Goal: Task Accomplishment & Management: Manage account settings

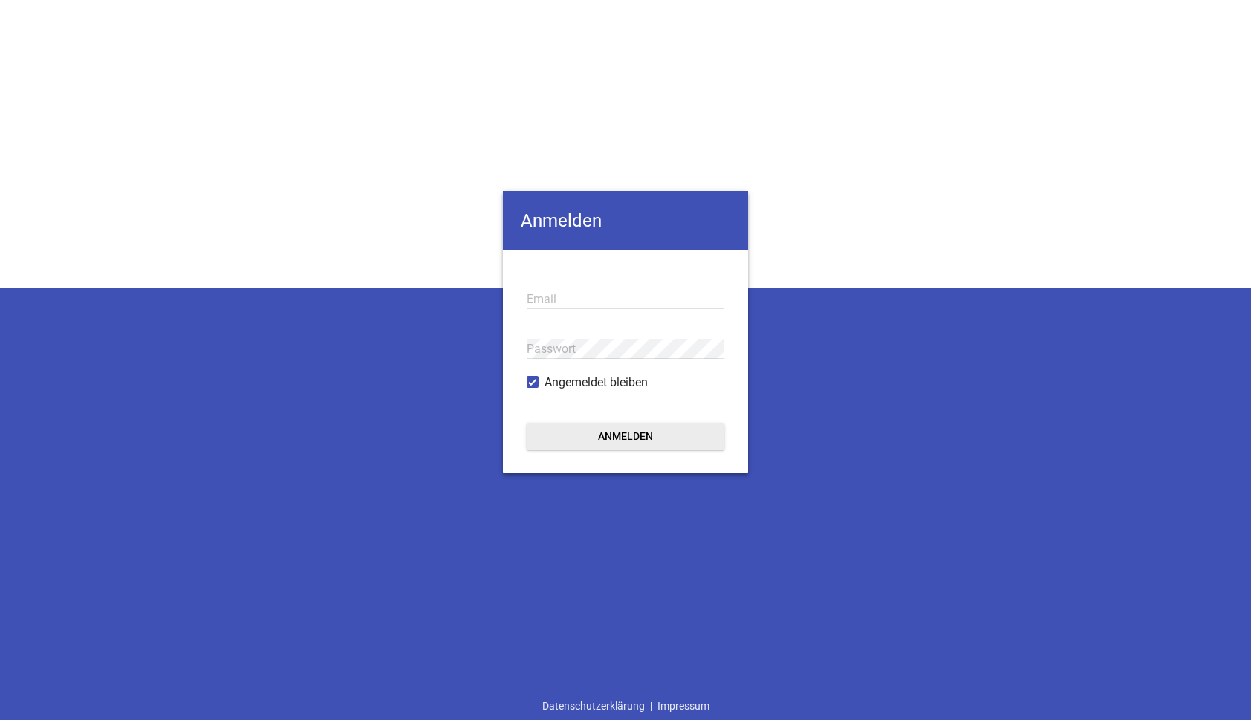
type input "[EMAIL_ADDRESS][DOMAIN_NAME]"
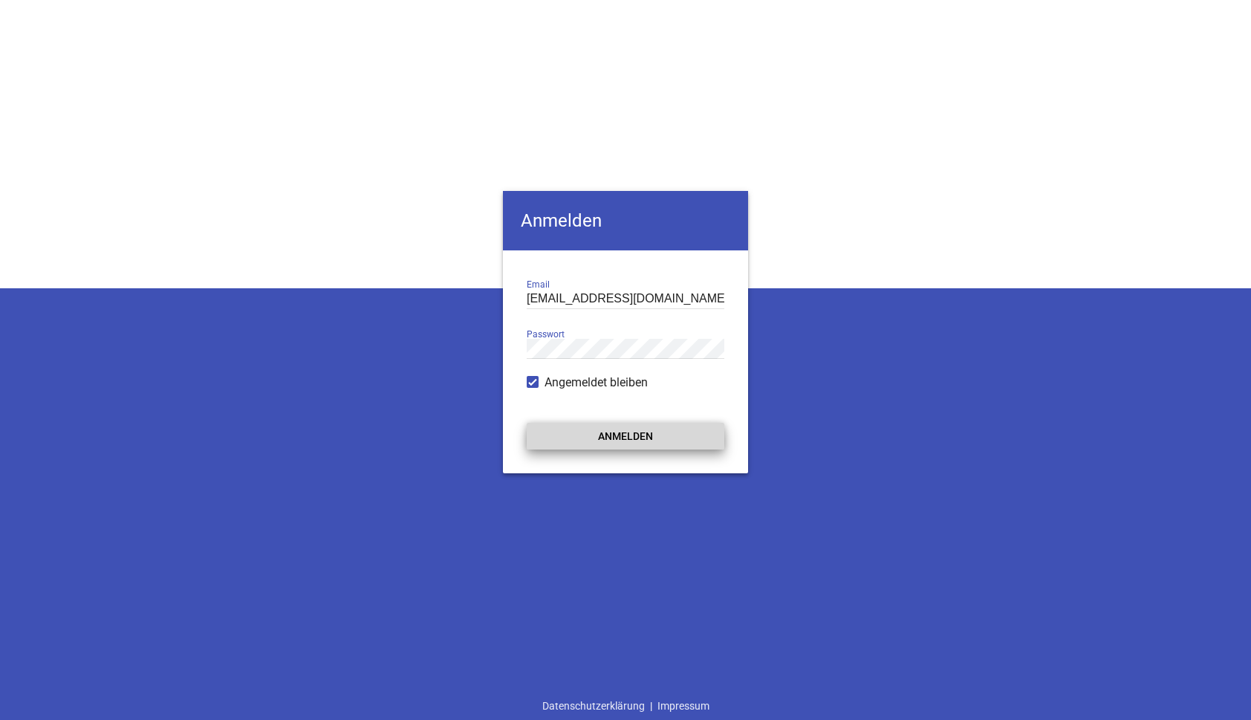
click at [612, 435] on button "Anmelden" at bounding box center [626, 436] width 198 height 27
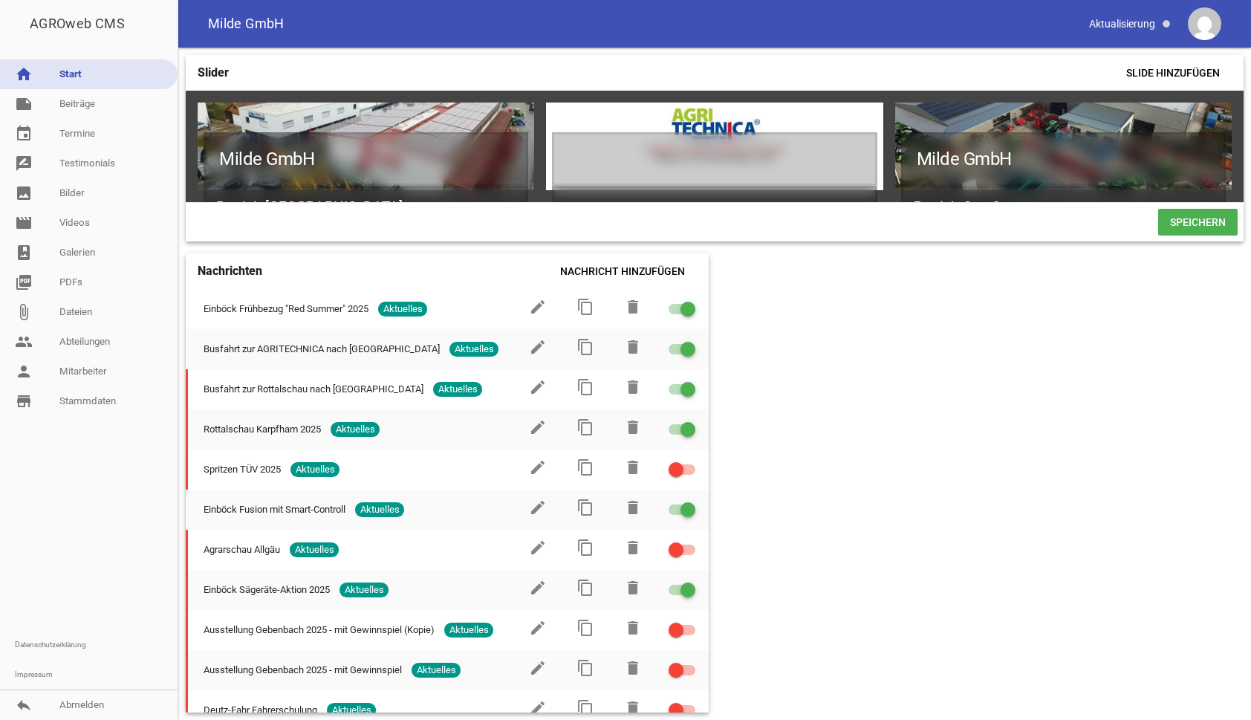
drag, startPoint x: 76, startPoint y: 100, endPoint x: 143, endPoint y: 171, distance: 97.8
click at [76, 100] on link "note Beiträge" at bounding box center [89, 104] width 178 height 30
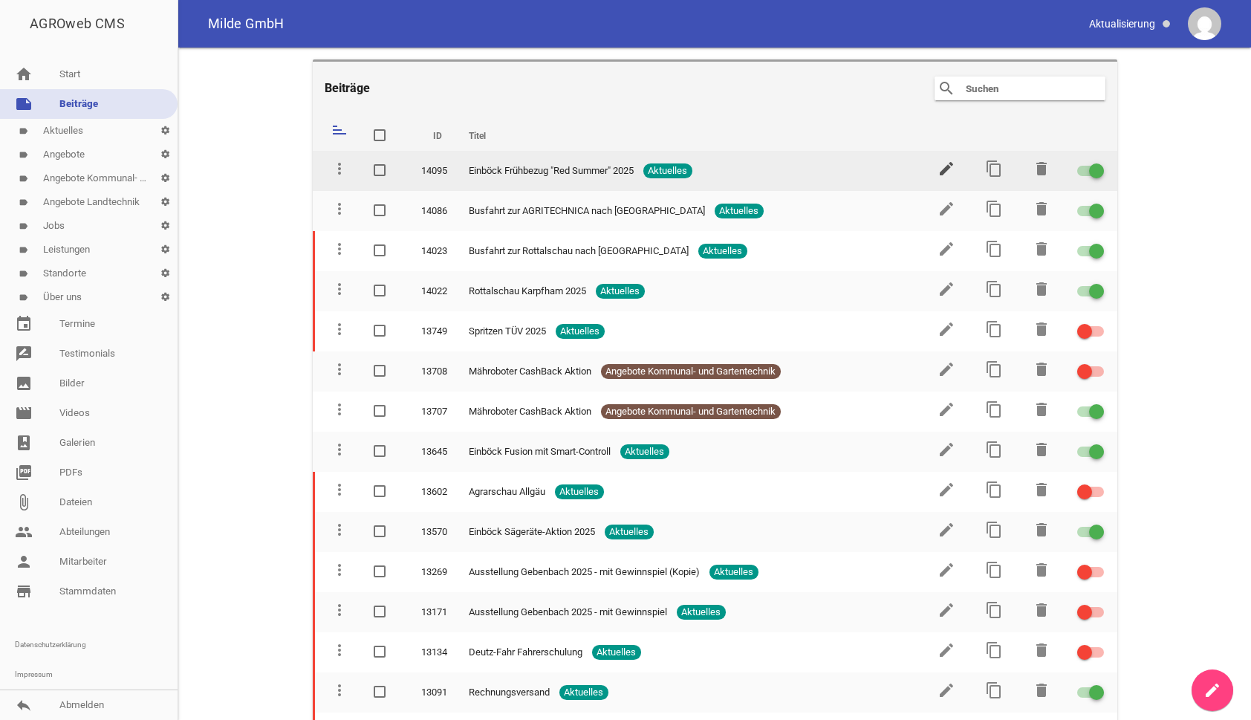
drag, startPoint x: 921, startPoint y: 162, endPoint x: 932, endPoint y: 166, distance: 11.3
click at [932, 166] on td "edit" at bounding box center [945, 171] width 48 height 40
click at [938, 169] on icon "edit" at bounding box center [947, 169] width 18 height 18
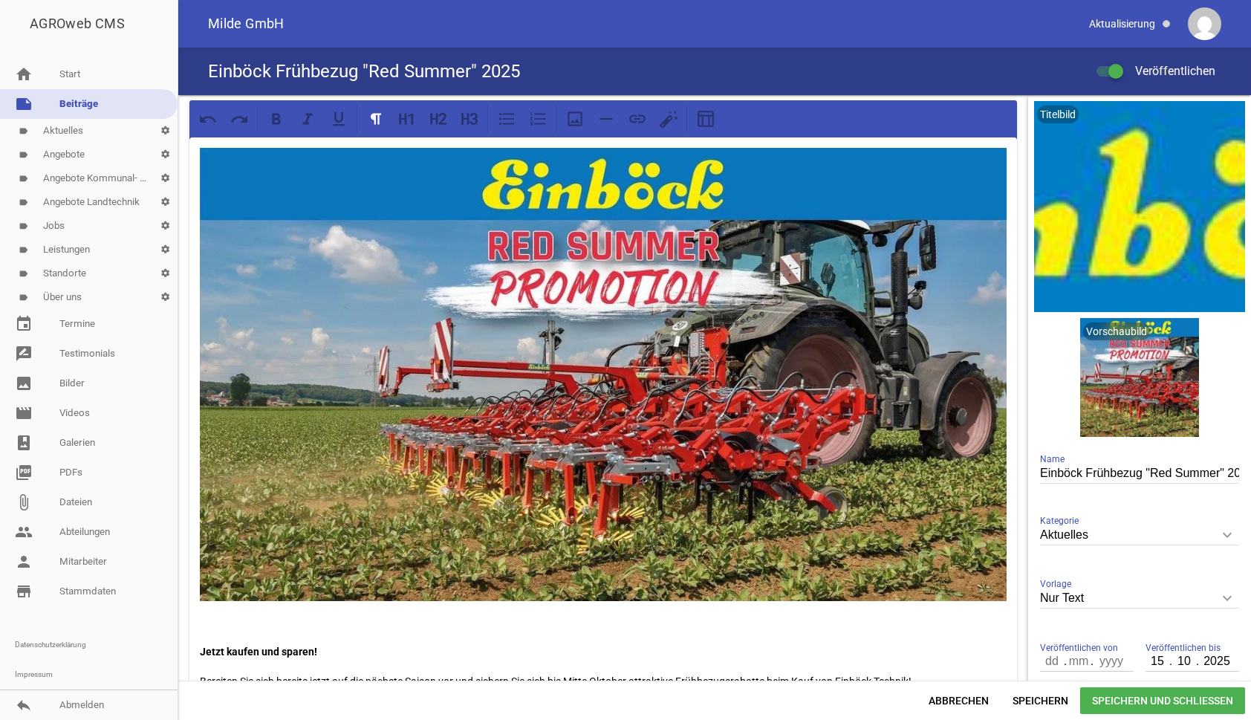
scroll to position [223, 0]
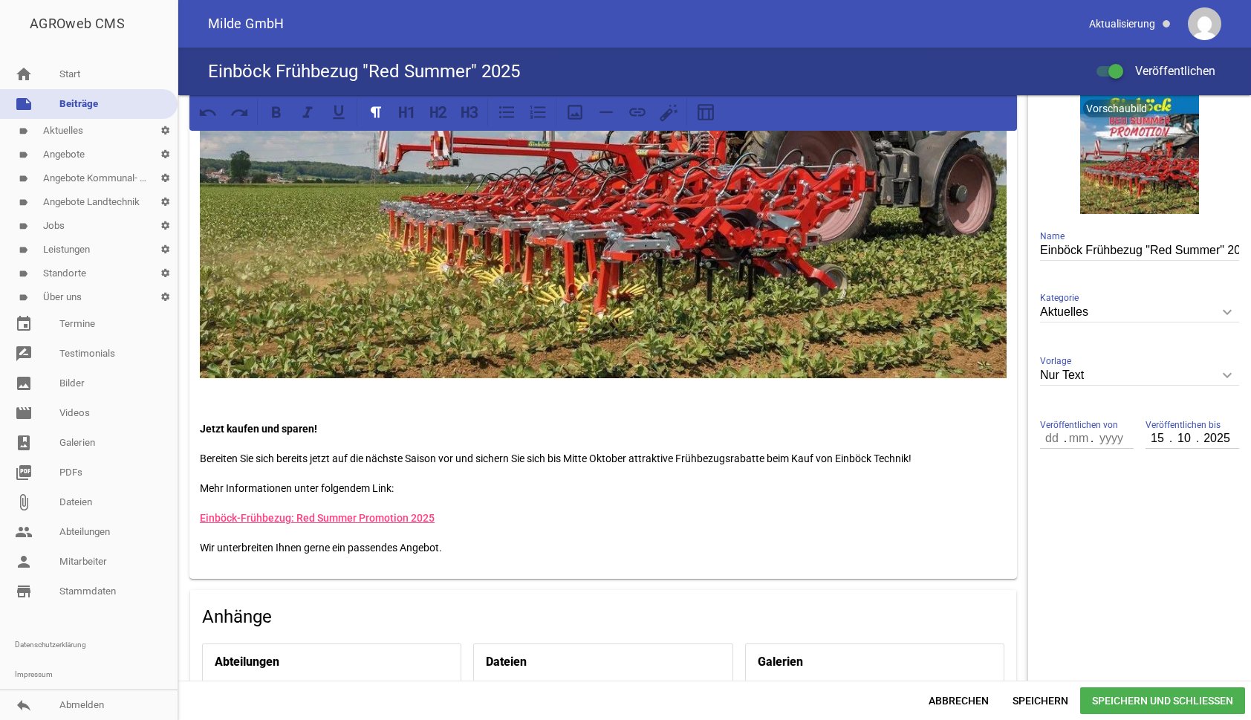
click at [502, 521] on p "Einböck-Frühbezug: Red Summer Promotion 2025" at bounding box center [603, 518] width 807 height 18
drag, startPoint x: 435, startPoint y: 510, endPoint x: 192, endPoint y: 520, distance: 243.2
click at [192, 520] on div "Jetzt kaufen und sparen! Bereiten Sie sich bereits jetzt auf die nächste Saison…" at bounding box center [603, 247] width 828 height 664
copy link "Einböck-Frühbezug: Red Summer Promotion 2025"
click at [958, 696] on span "Abbrechen" at bounding box center [959, 700] width 84 height 27
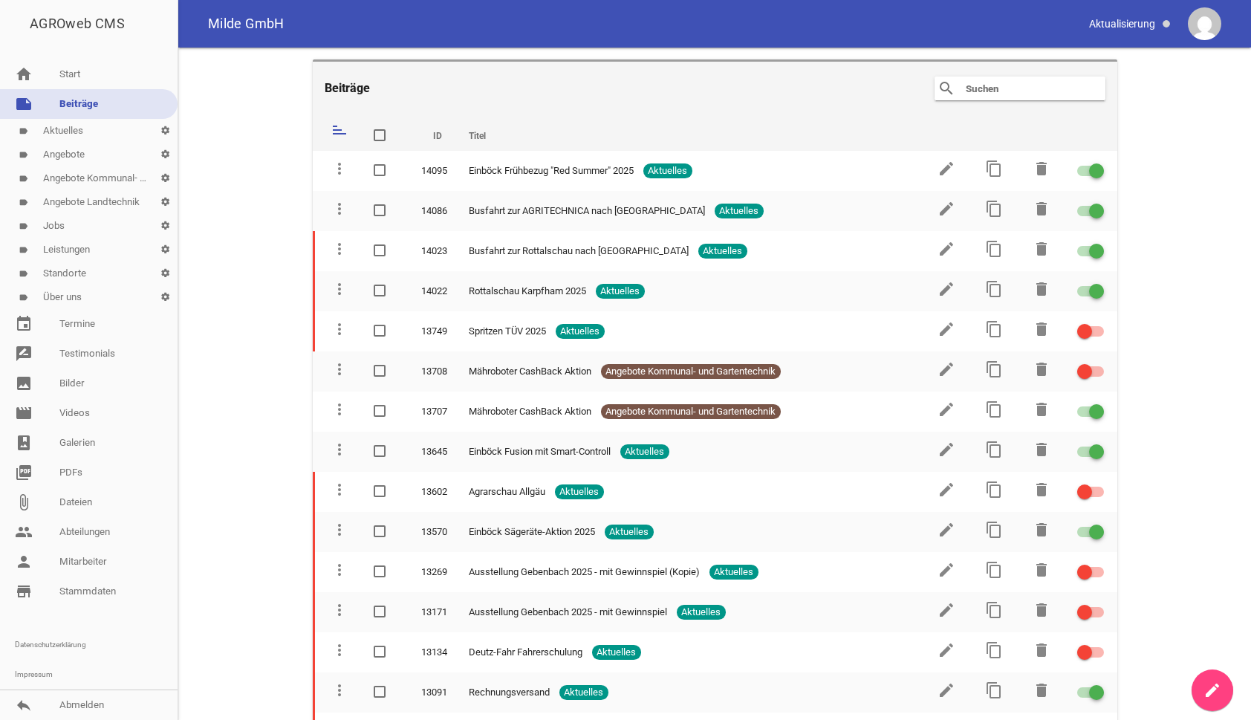
click at [91, 130] on link "label Aktuelles settings" at bounding box center [89, 131] width 178 height 24
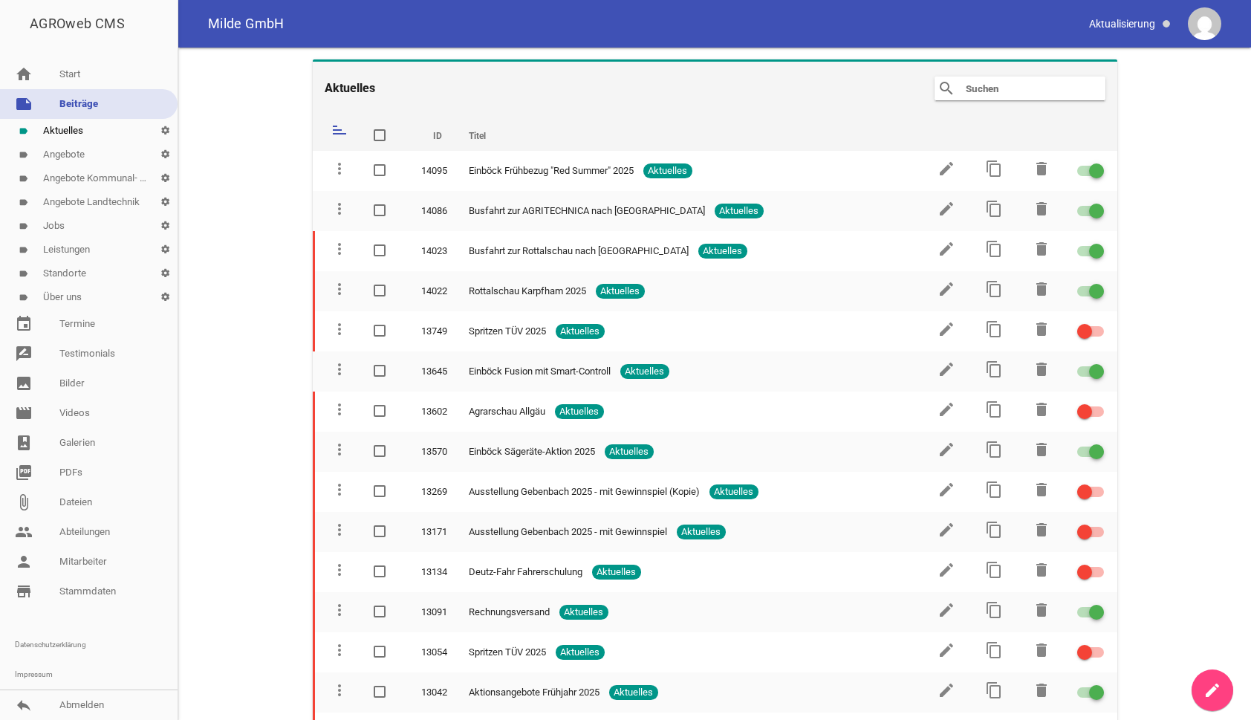
click at [88, 155] on link "label Angebote settings" at bounding box center [89, 155] width 178 height 24
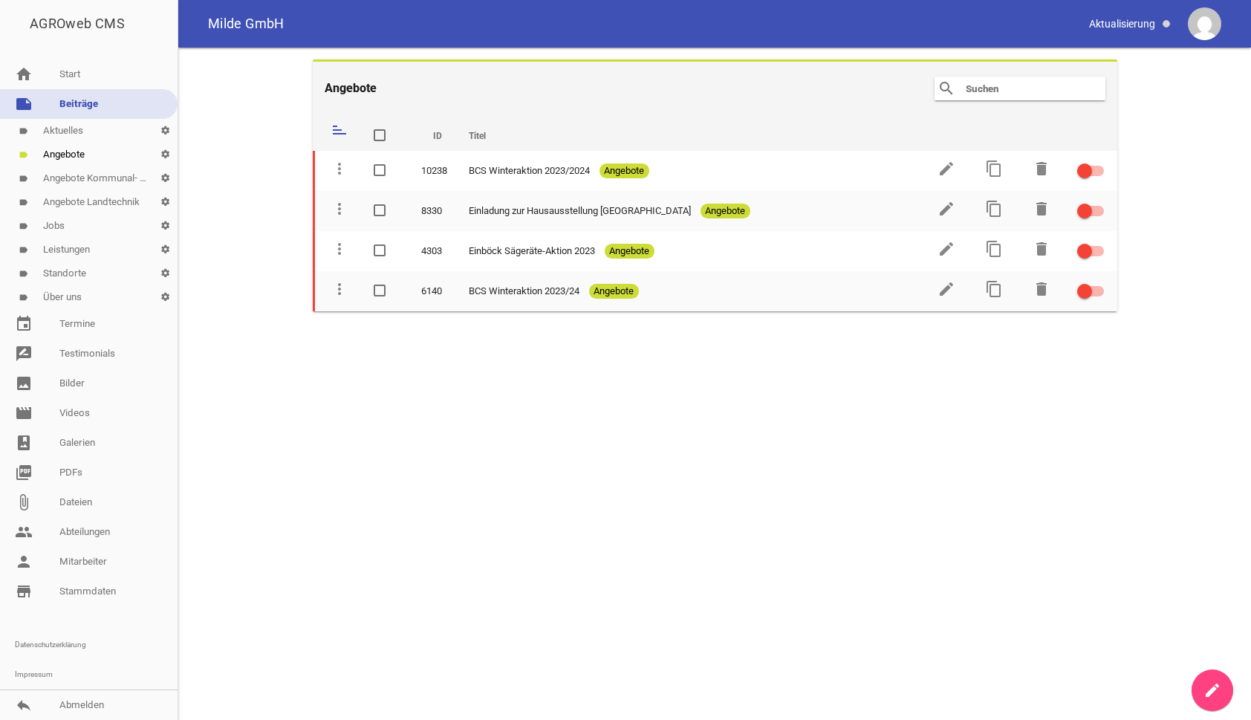
click at [74, 177] on link "label Angebote Kommunal- und Gartentechnik settings" at bounding box center [89, 178] width 178 height 24
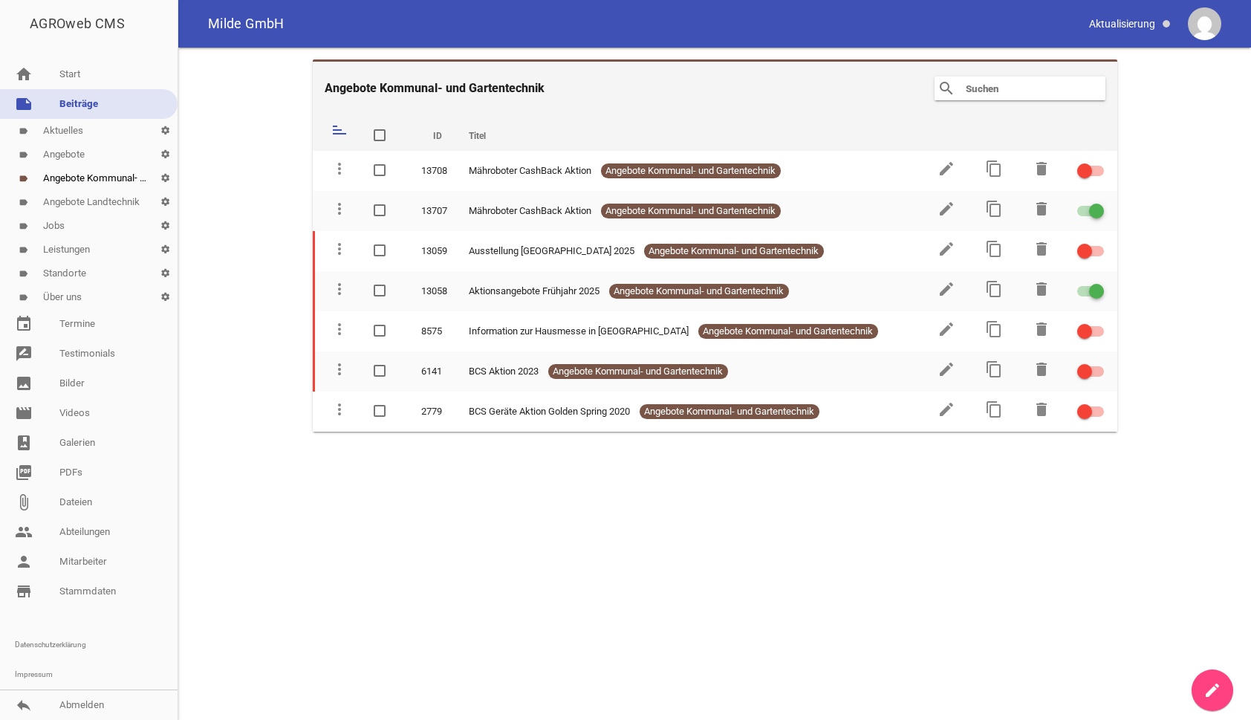
click at [65, 273] on link "label Standorte settings" at bounding box center [89, 274] width 178 height 24
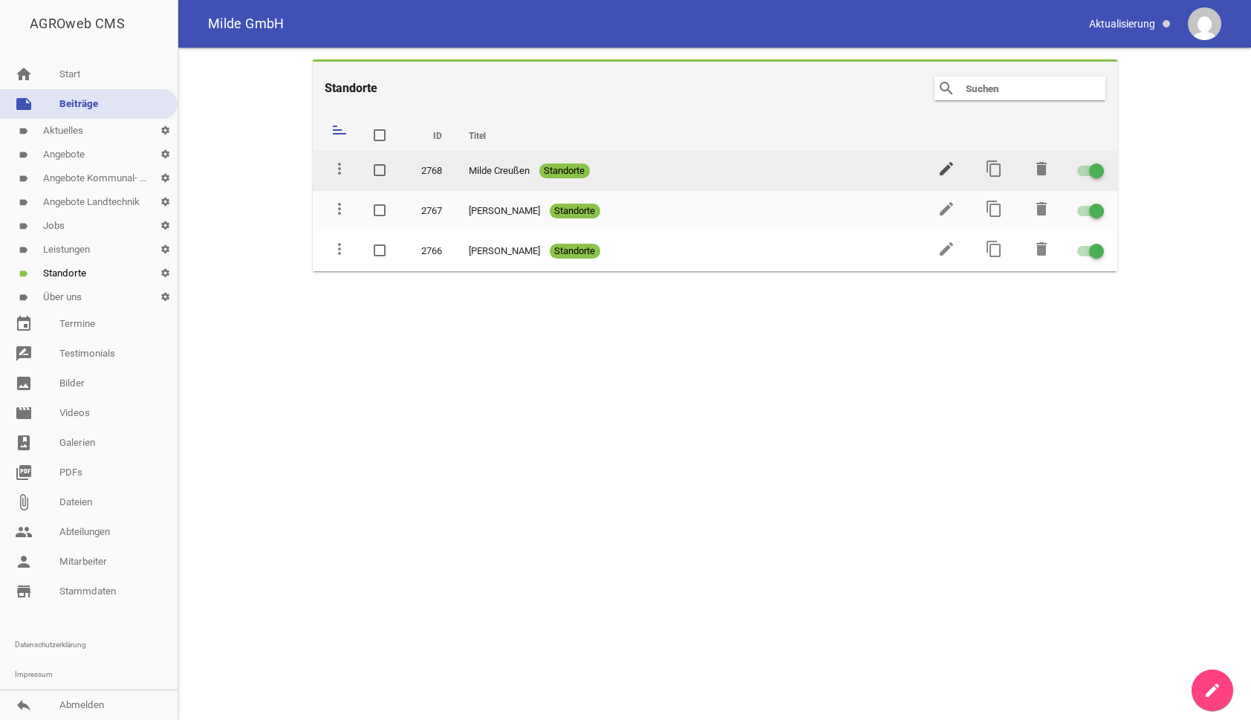
click at [946, 166] on icon "edit" at bounding box center [947, 169] width 18 height 18
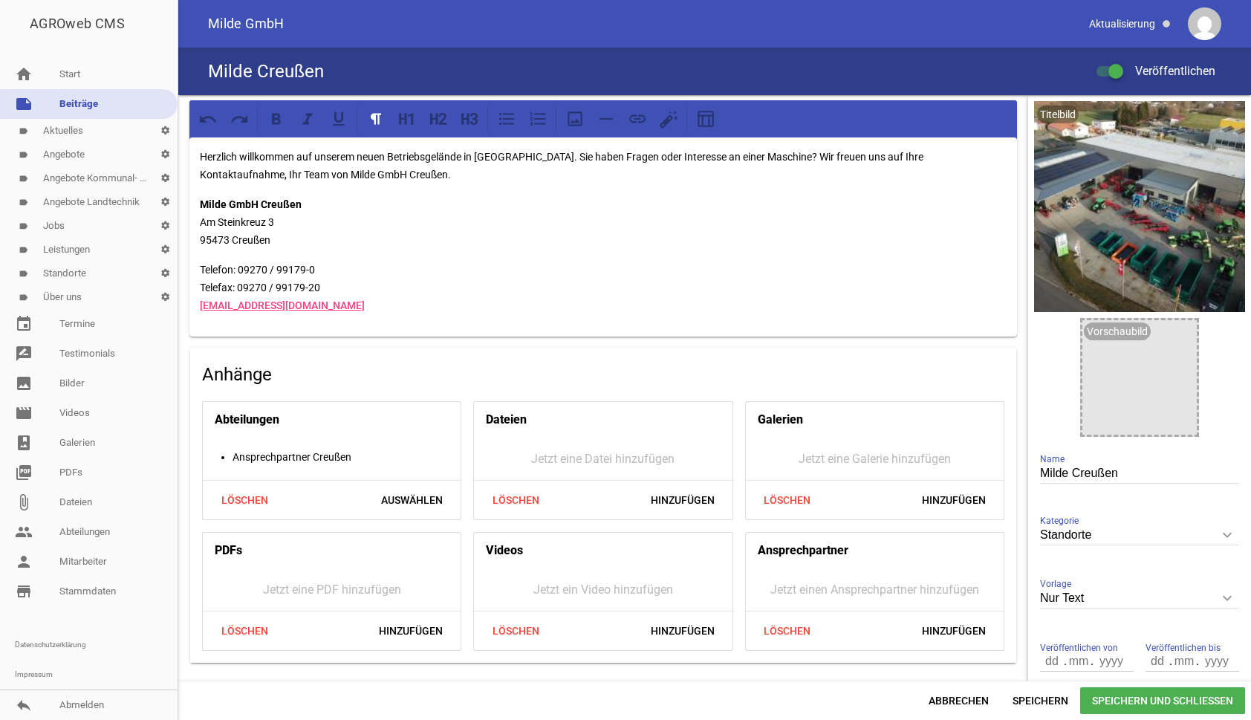
click at [68, 295] on link "label Über uns settings" at bounding box center [89, 297] width 178 height 24
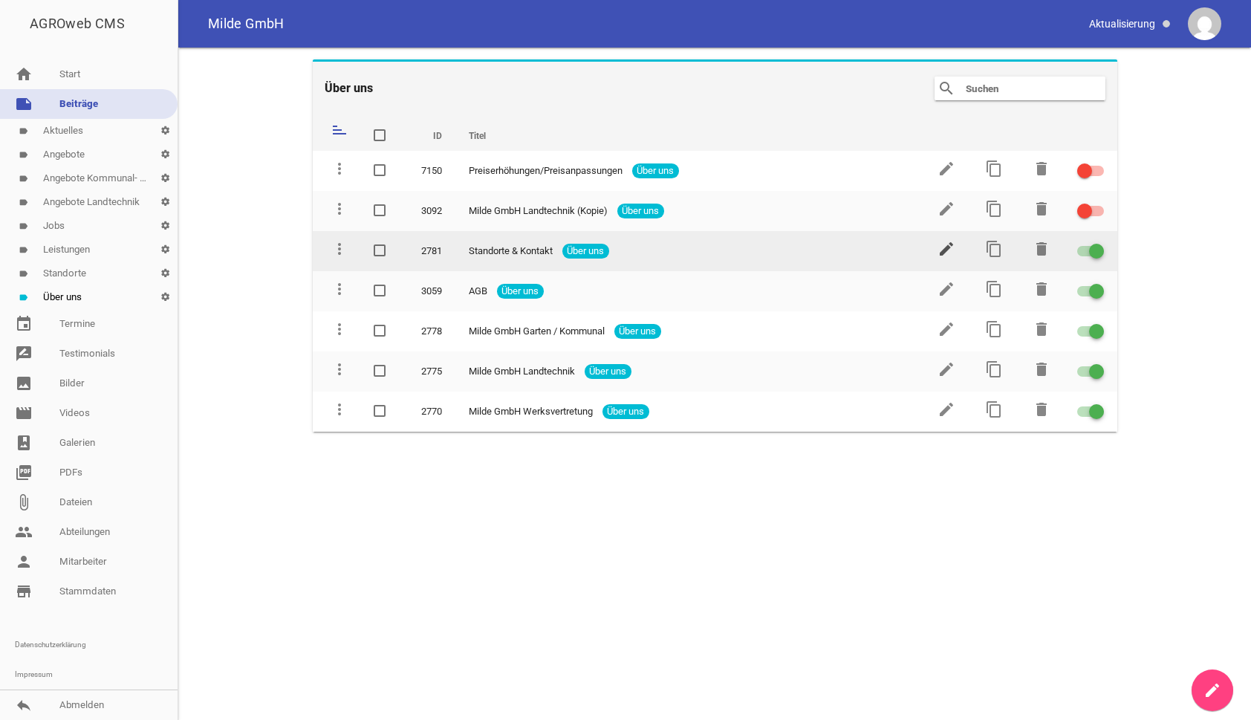
click at [944, 248] on icon "edit" at bounding box center [947, 249] width 18 height 18
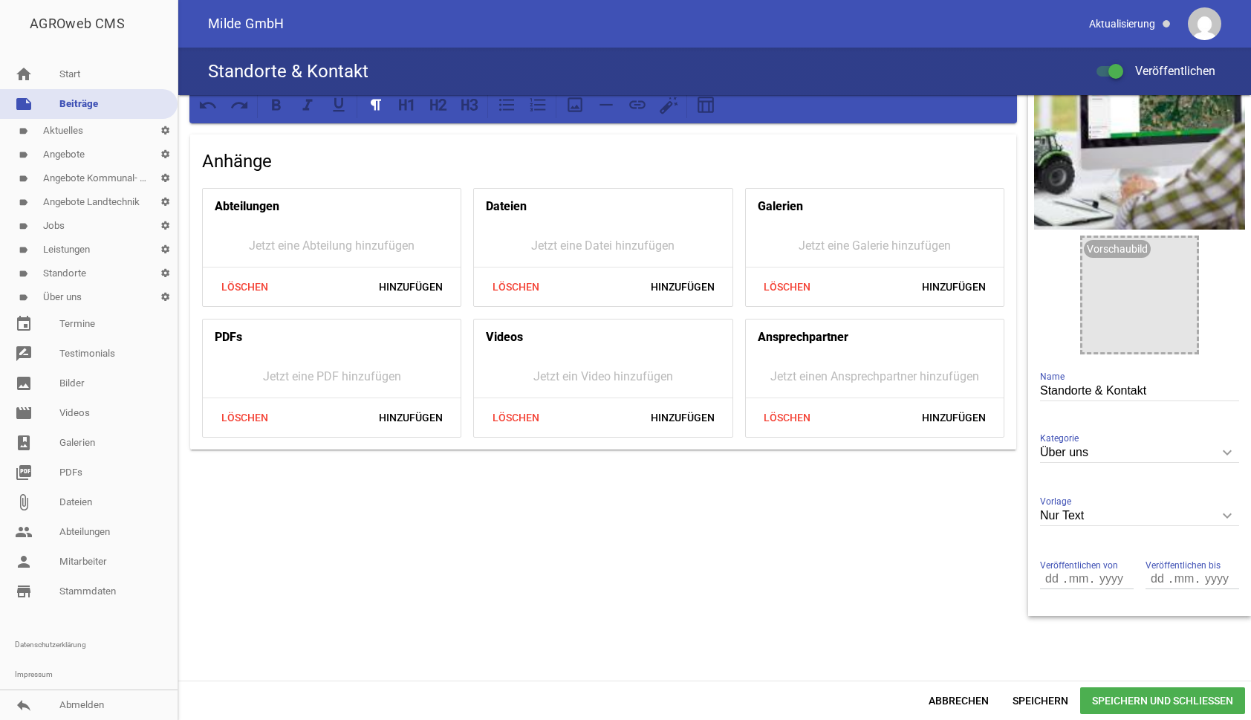
scroll to position [8, 0]
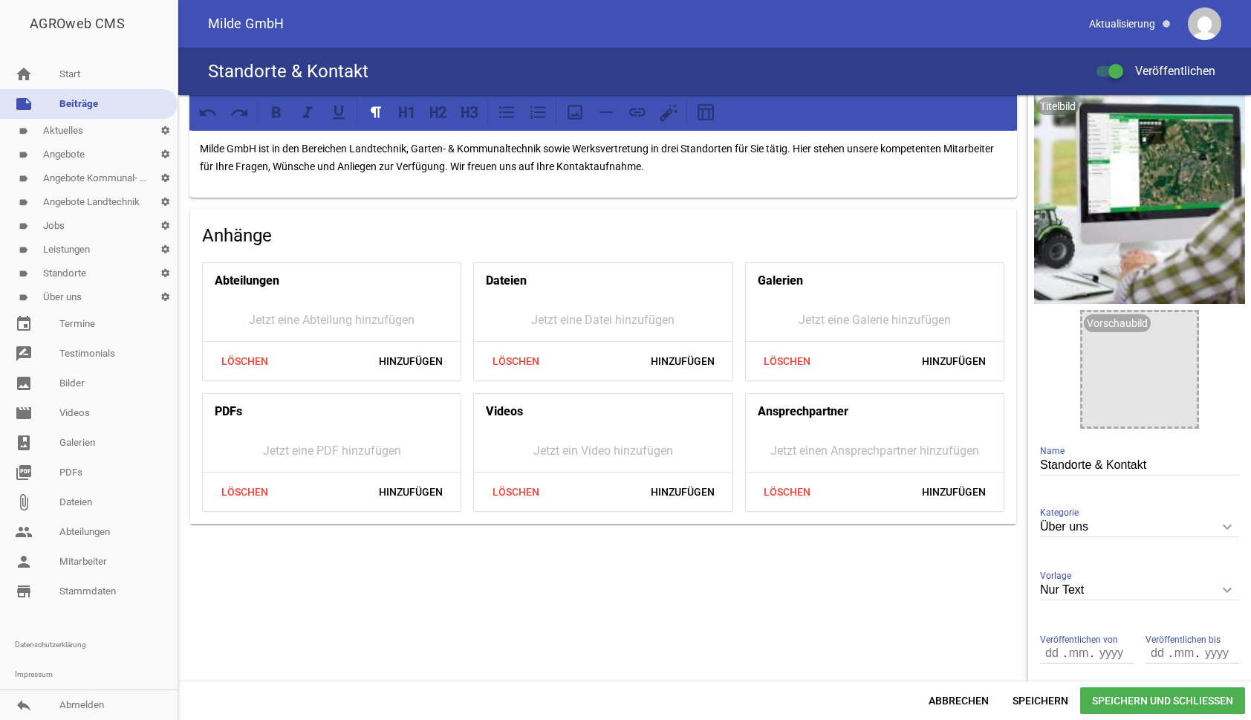
click at [84, 268] on link "label Standorte settings" at bounding box center [89, 274] width 178 height 24
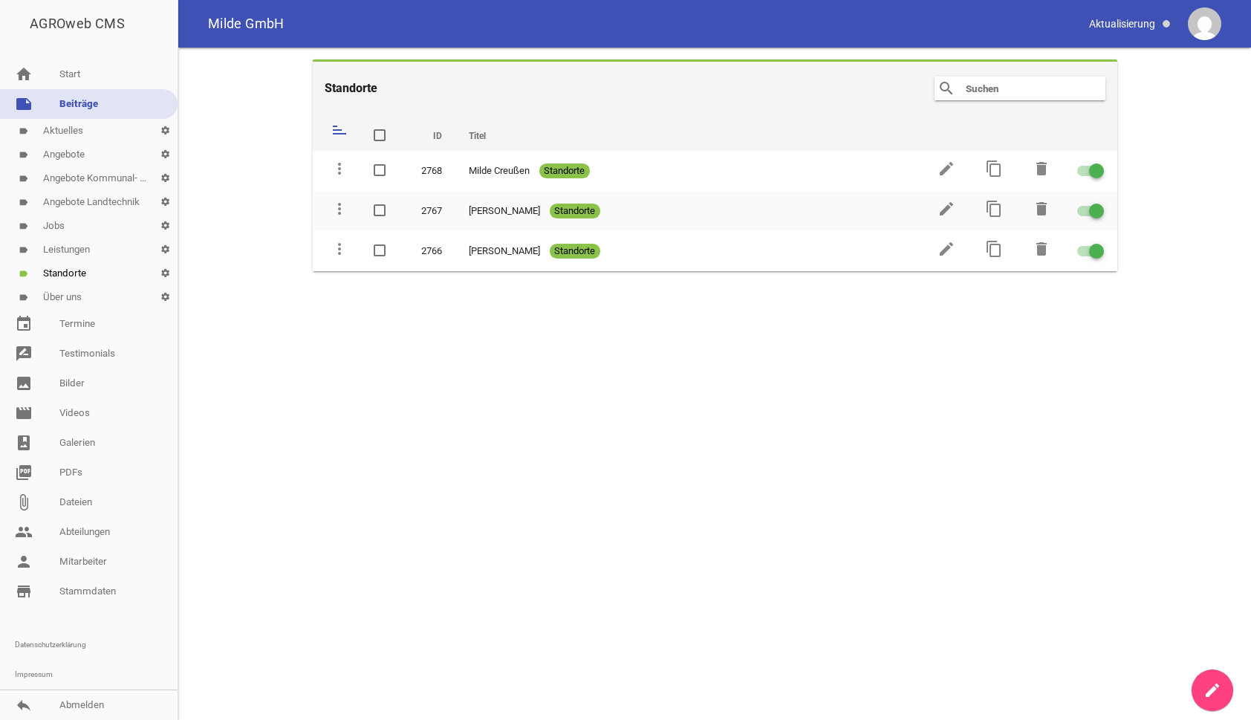
click at [73, 300] on link "label Über uns settings" at bounding box center [89, 297] width 178 height 24
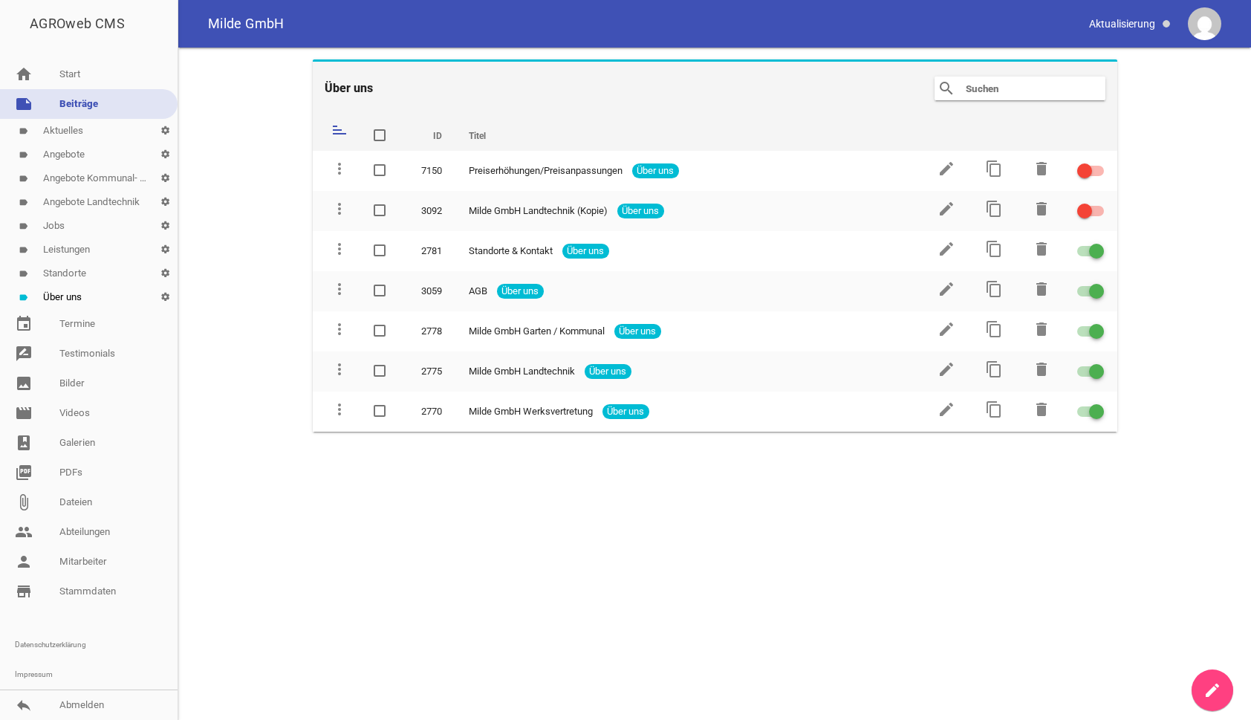
click at [551, 597] on main "Über uns search clear sort ID Titel delete more_vert 7150 Preiserhöhungen/Preis…" at bounding box center [714, 384] width 1073 height 672
click at [939, 551] on main "Über uns search clear sort ID Titel delete more_vert 7150 Preiserhöhungen/Preis…" at bounding box center [714, 384] width 1073 height 672
click at [87, 447] on link "photo_album Galerien" at bounding box center [89, 443] width 178 height 30
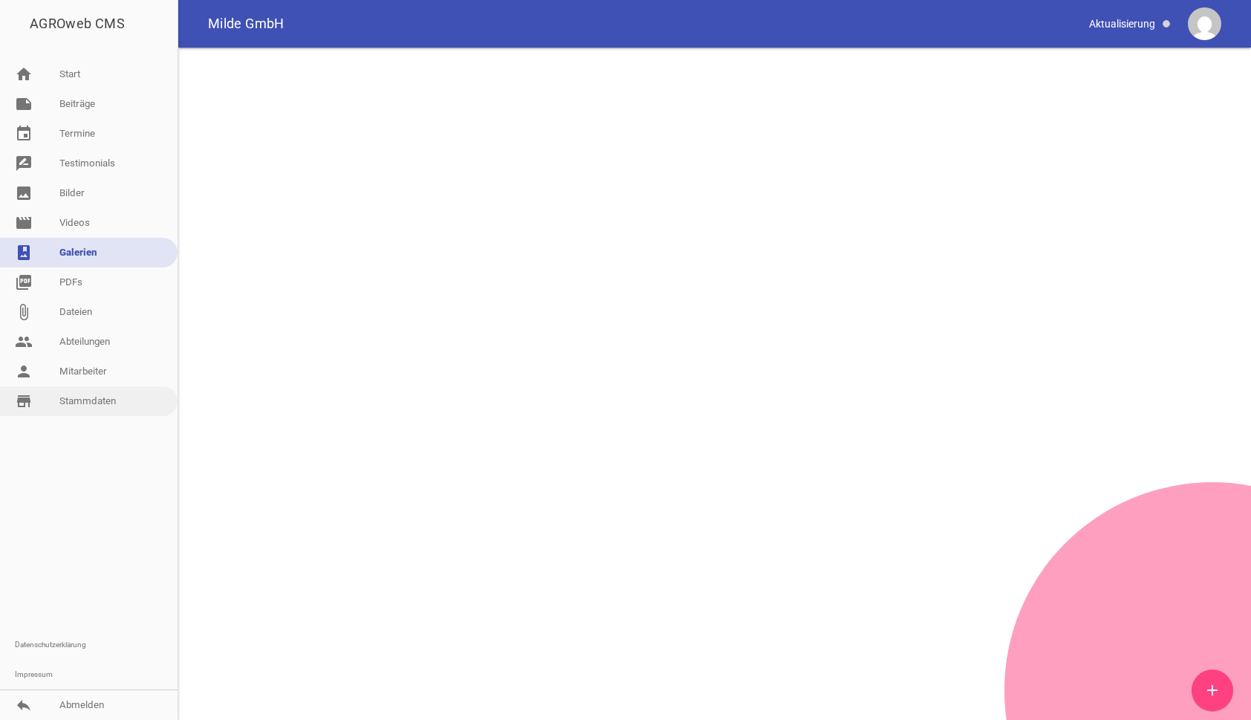
click at [109, 401] on link "store_mall_directory Stammdaten" at bounding box center [89, 401] width 178 height 30
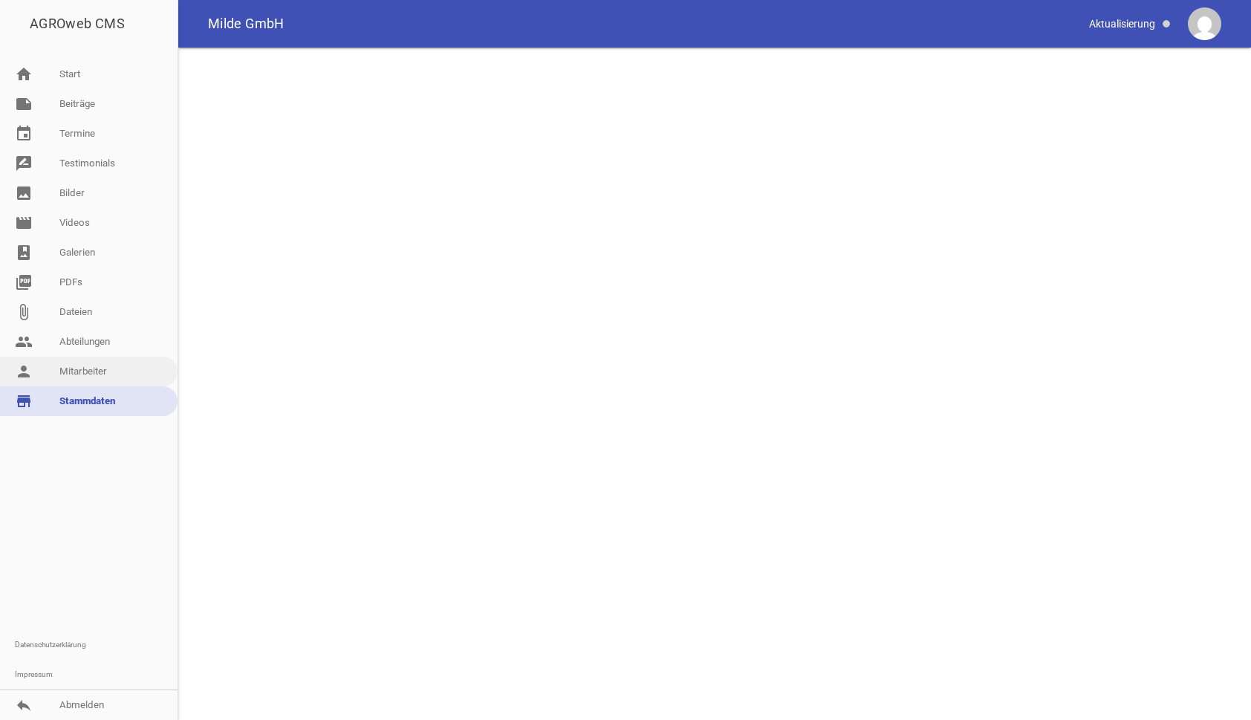
click at [94, 368] on link "person Mitarbeiter" at bounding box center [89, 372] width 178 height 30
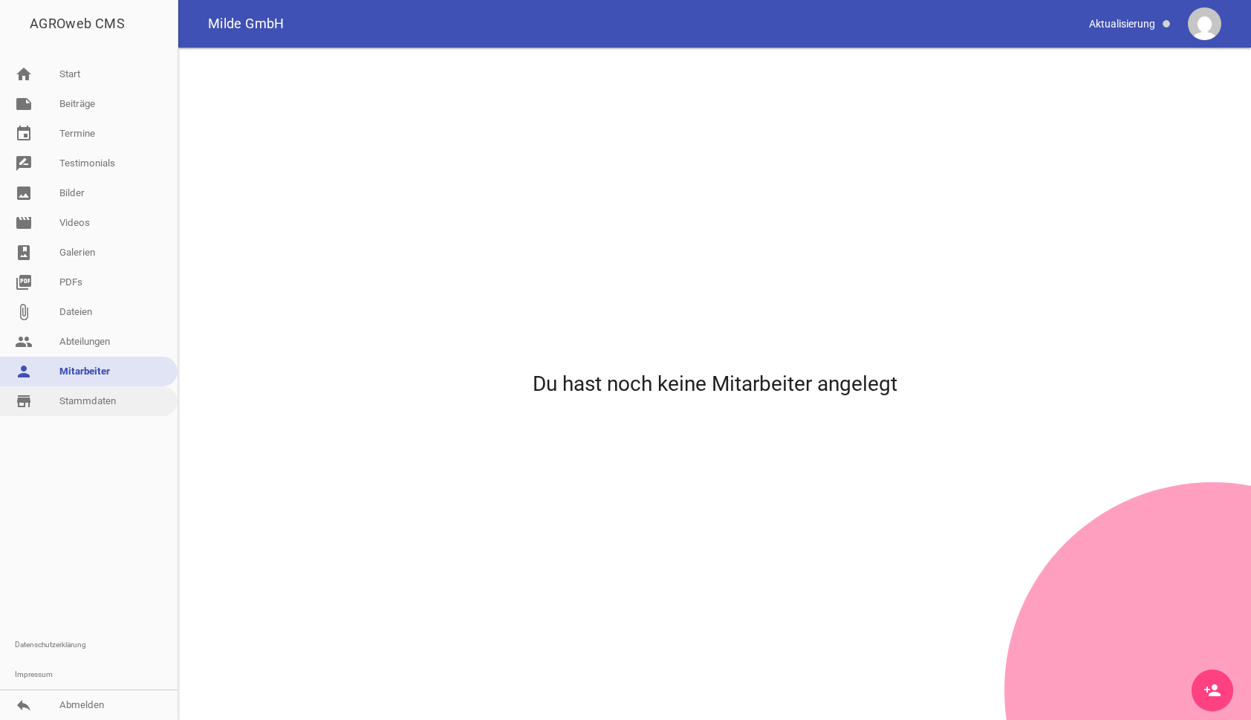
click at [68, 398] on link "store_mall_directory Stammdaten" at bounding box center [89, 401] width 178 height 30
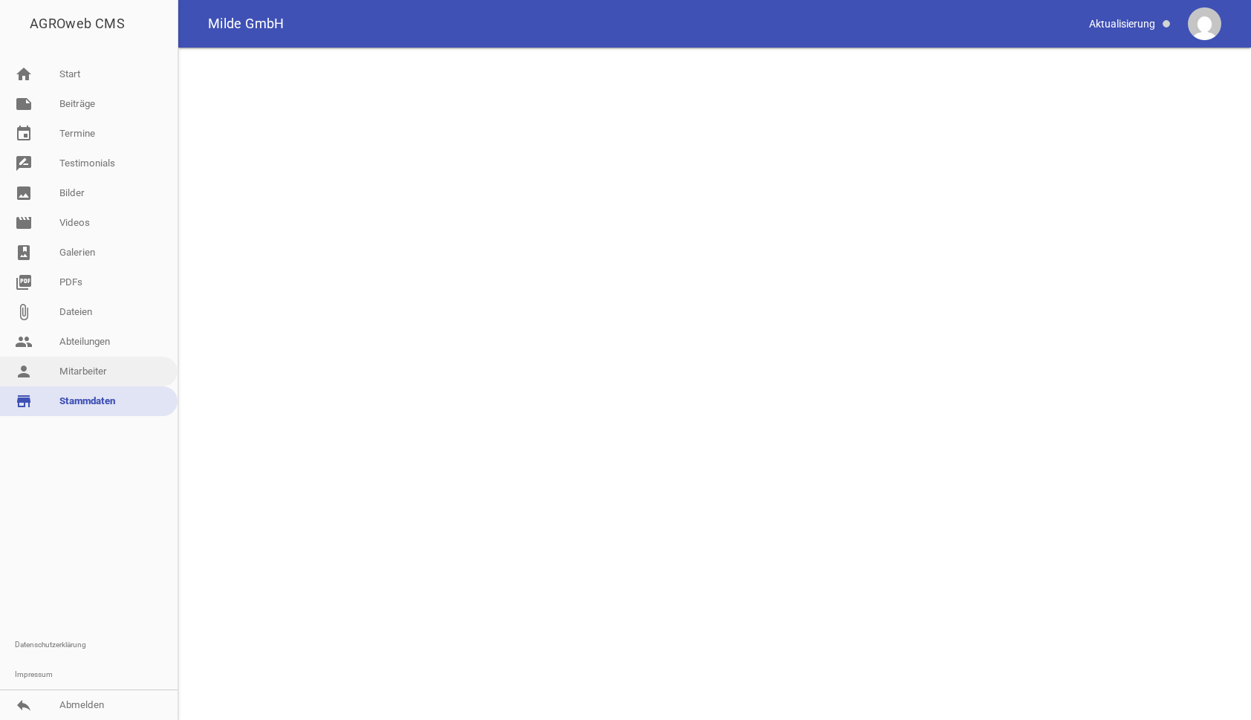
click at [73, 372] on link "person Mitarbeiter" at bounding box center [89, 372] width 178 height 30
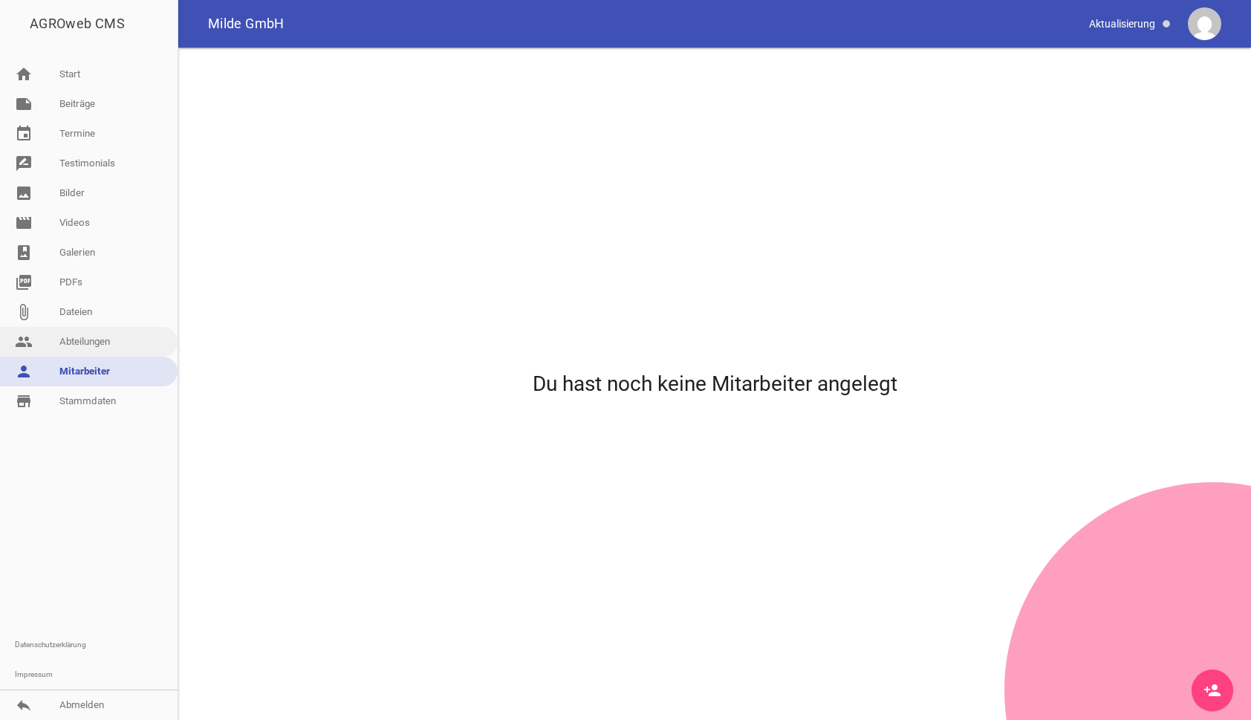
click at [80, 341] on link "people Abteilungen" at bounding box center [89, 342] width 178 height 30
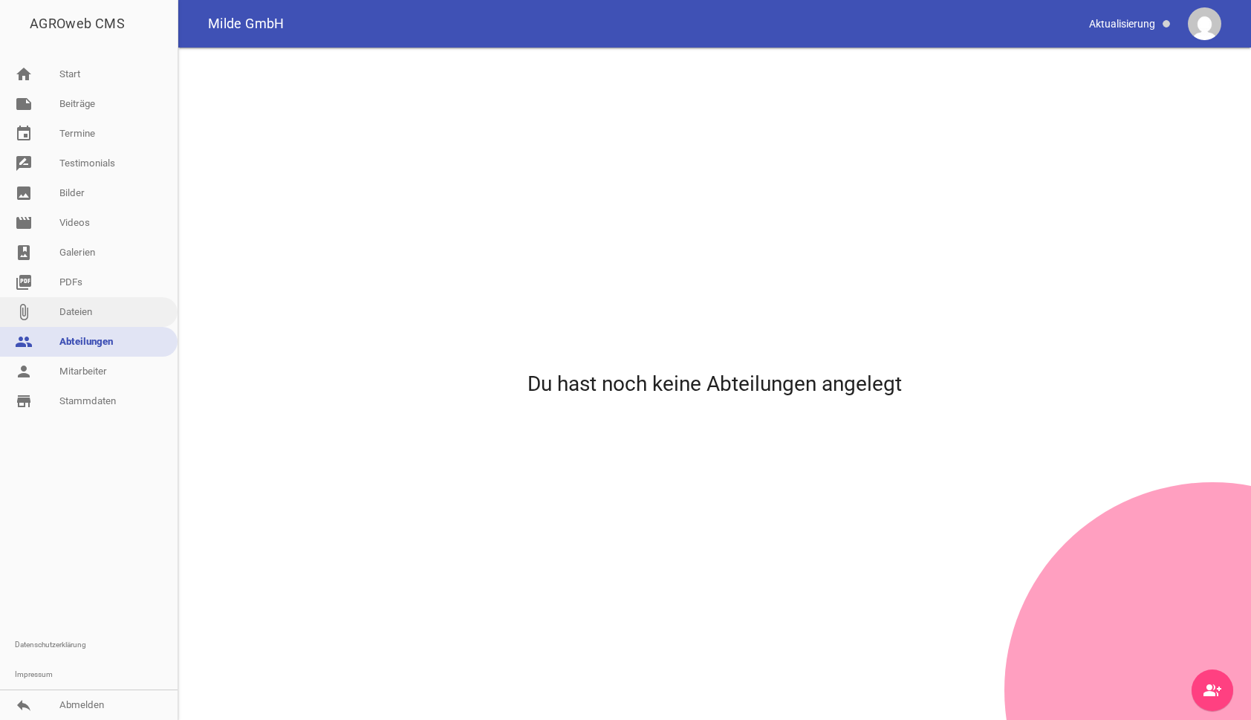
click at [68, 308] on link "attach_file Dateien" at bounding box center [89, 312] width 178 height 30
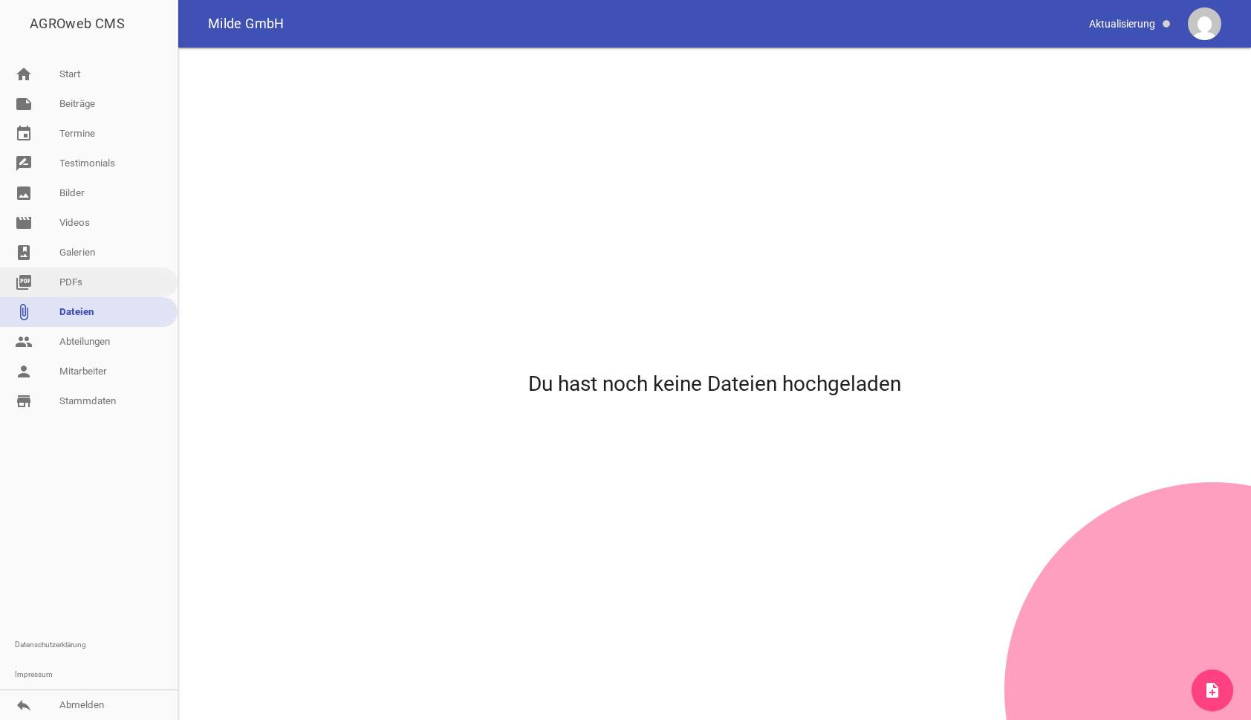
click at [81, 283] on link "picture_as_pdf PDFs" at bounding box center [89, 283] width 178 height 30
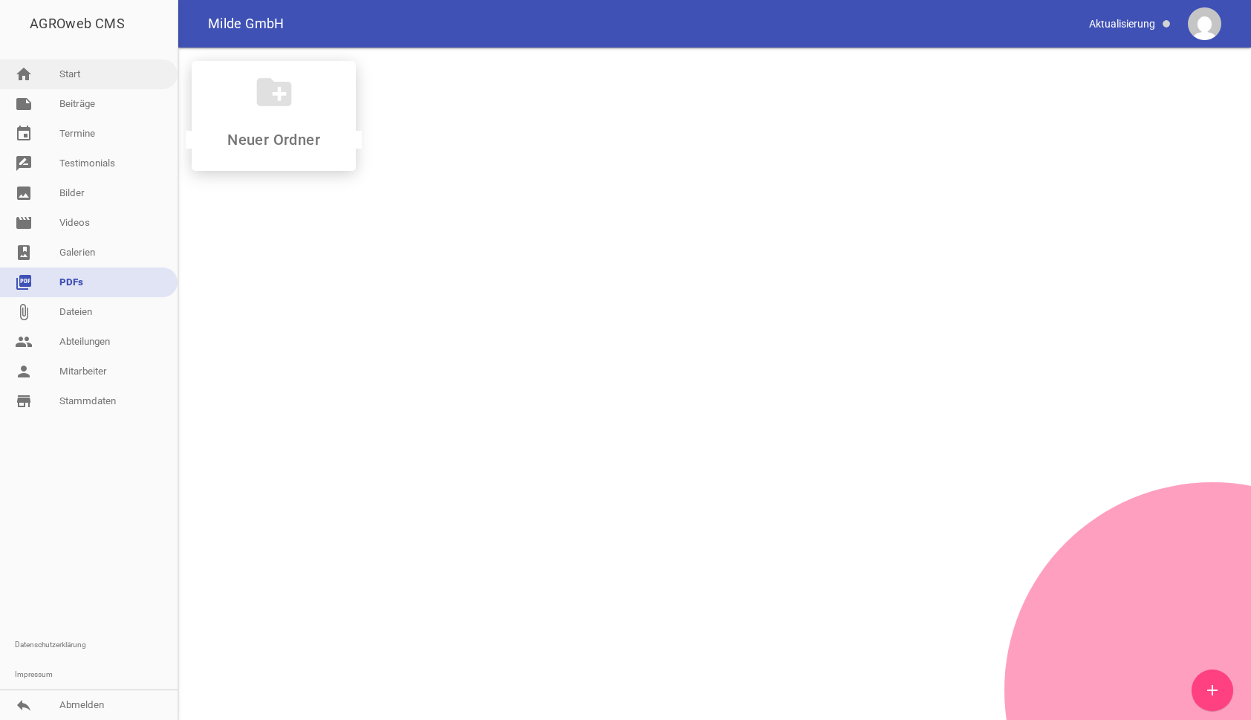
click at [82, 69] on link "home Start" at bounding box center [89, 74] width 178 height 30
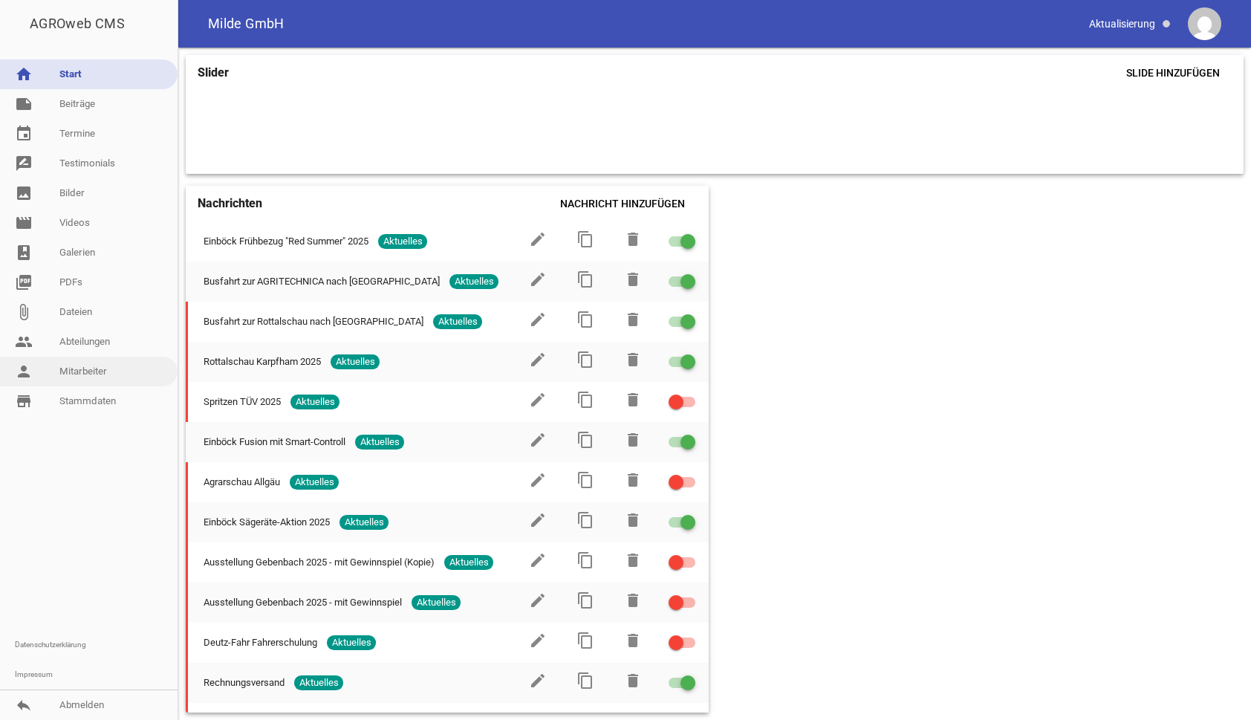
click at [84, 369] on link "person Mitarbeiter" at bounding box center [89, 372] width 178 height 30
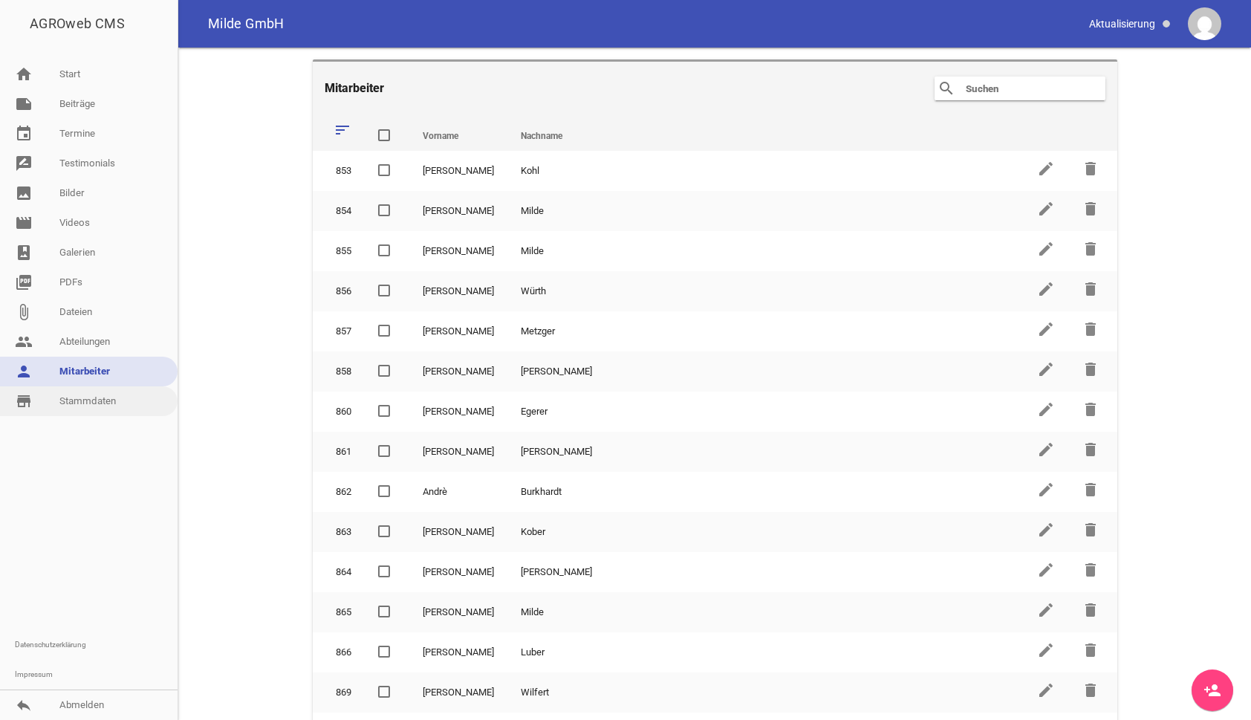
click at [97, 401] on link "store_mall_directory Stammdaten" at bounding box center [89, 401] width 178 height 30
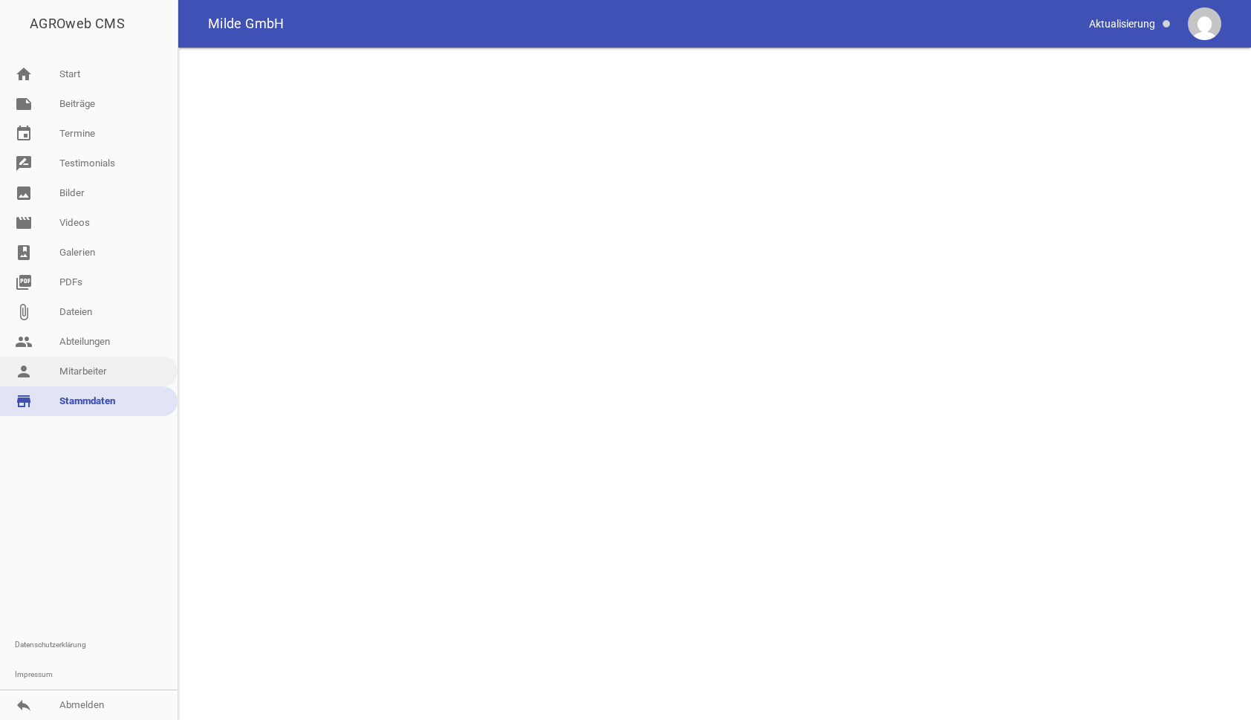
click at [83, 367] on link "person Mitarbeiter" at bounding box center [89, 372] width 178 height 30
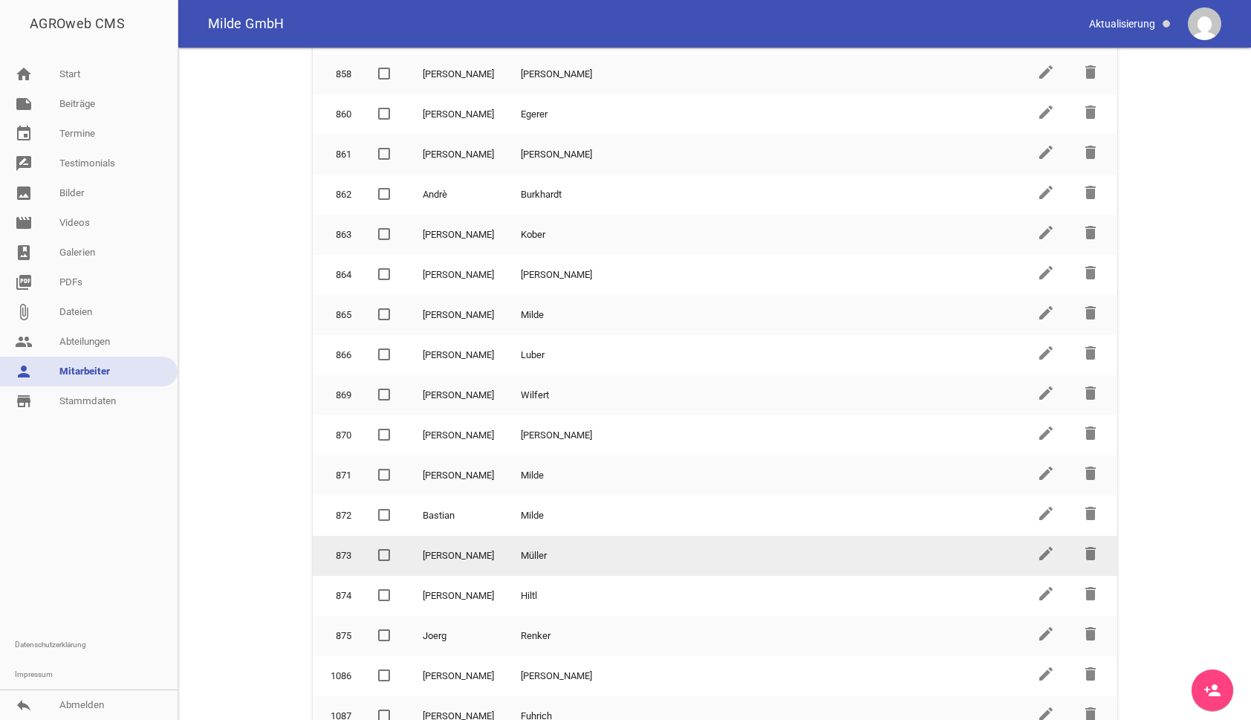
scroll to position [434, 0]
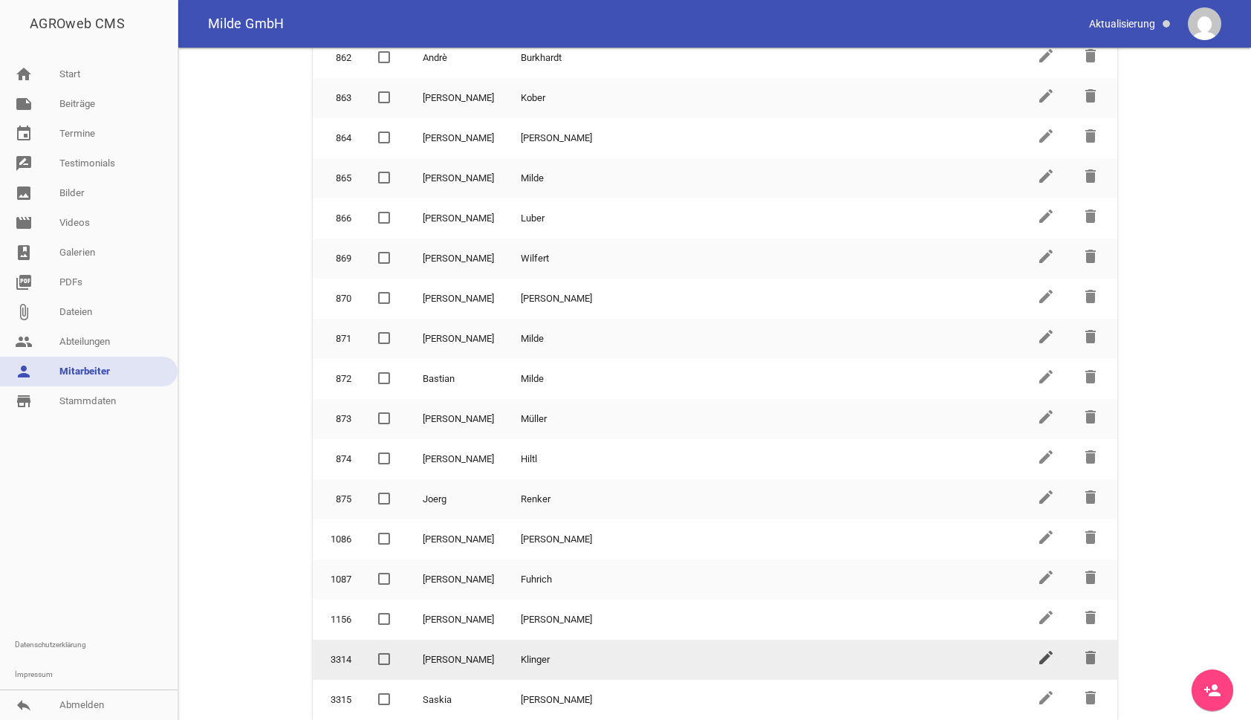
click at [1043, 655] on icon "edit" at bounding box center [1046, 658] width 18 height 18
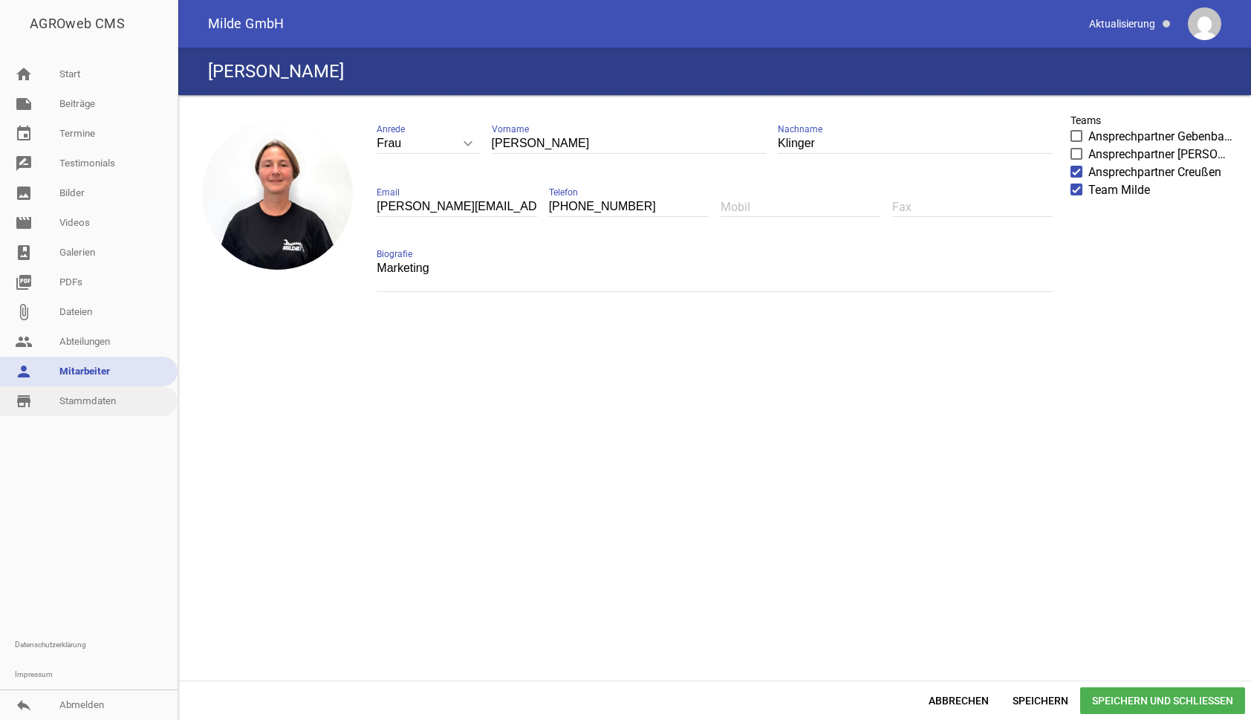
click at [70, 397] on link "store_mall_directory Stammdaten" at bounding box center [89, 401] width 178 height 30
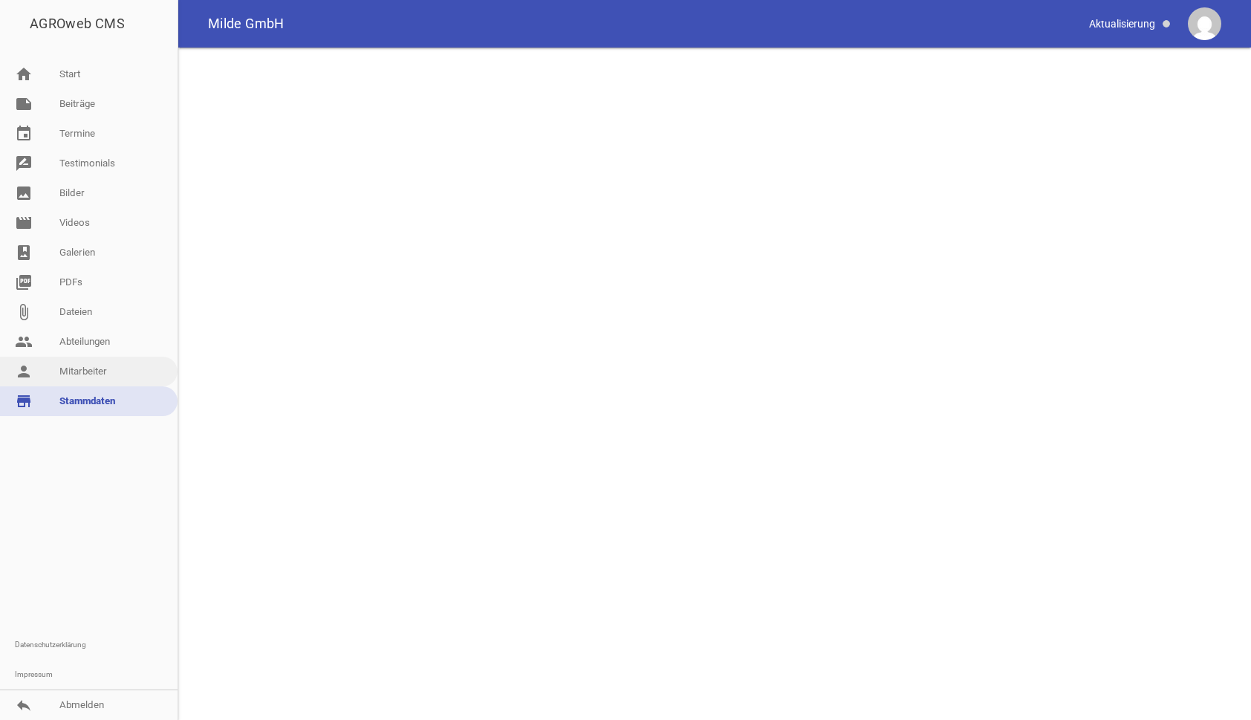
click at [80, 363] on link "person Mitarbeiter" at bounding box center [89, 372] width 178 height 30
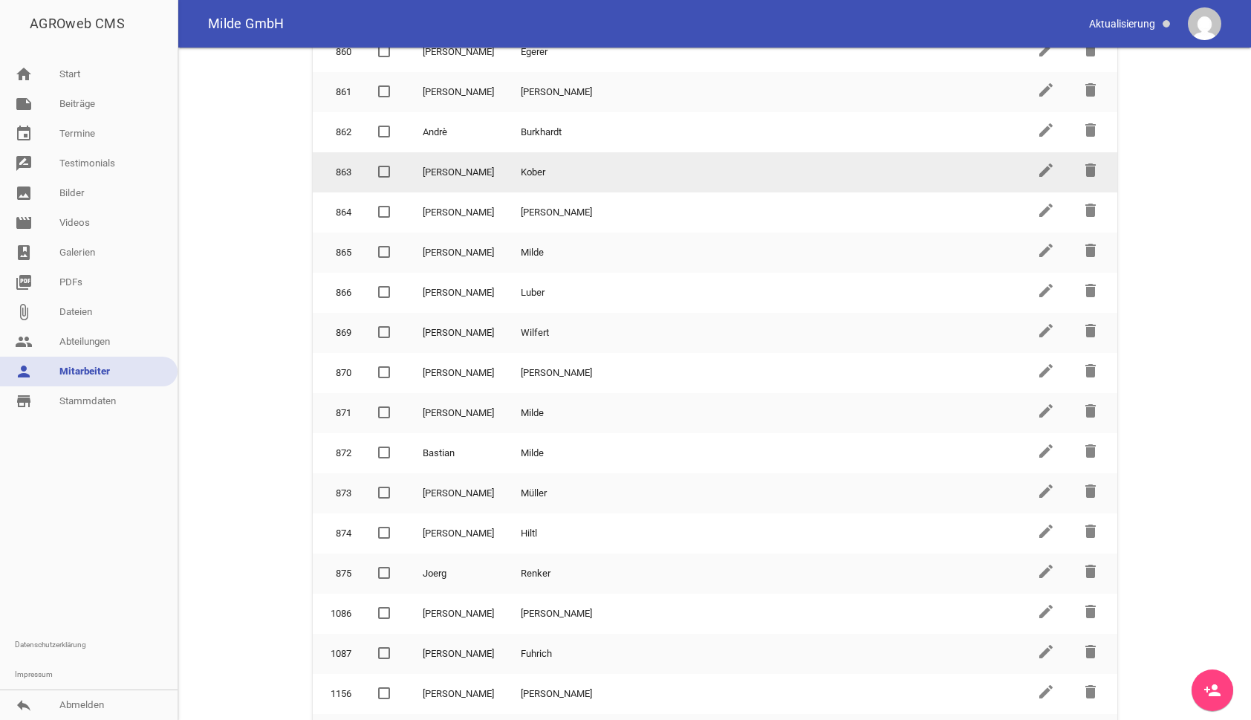
scroll to position [434, 0]
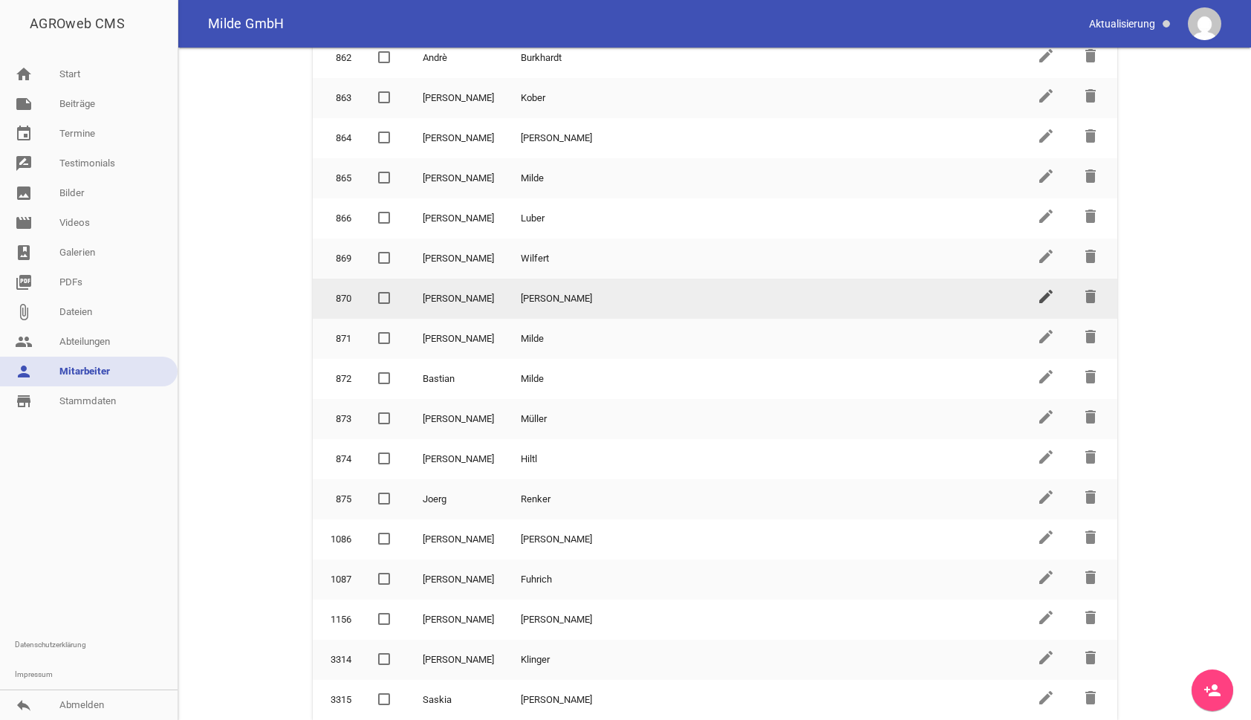
click at [1037, 297] on icon "edit" at bounding box center [1046, 297] width 18 height 18
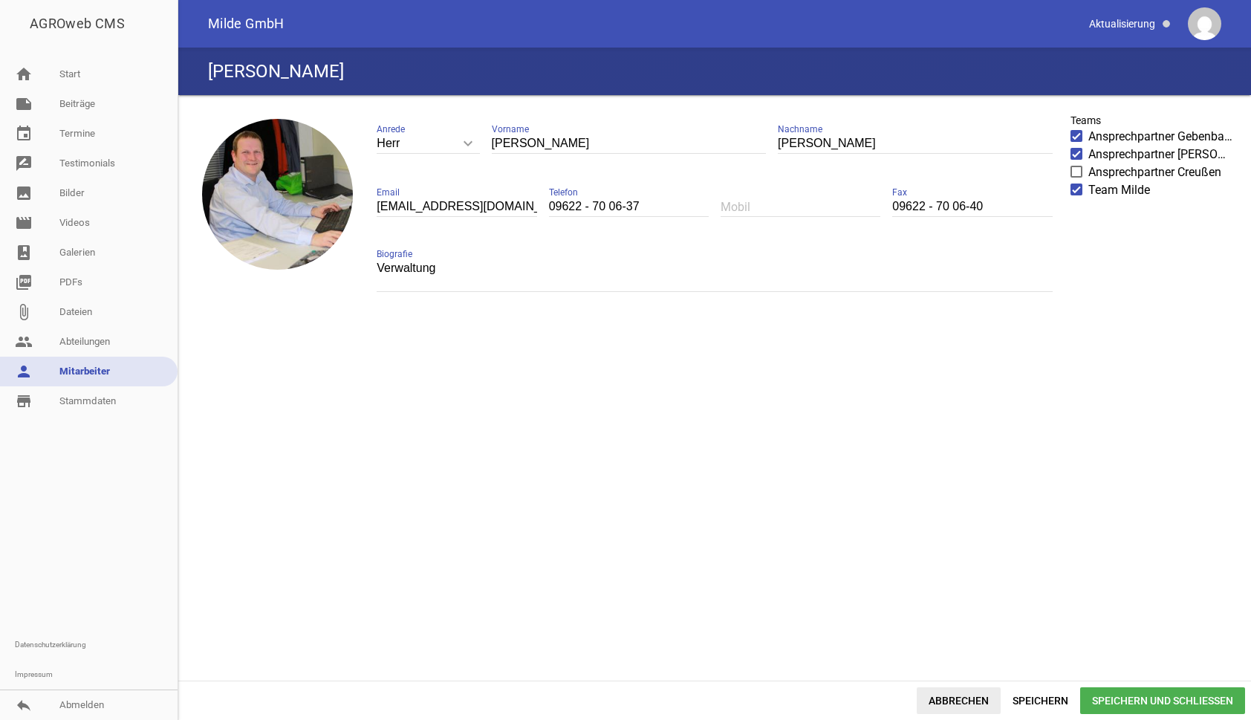
click at [956, 696] on span "Abbrechen" at bounding box center [959, 700] width 84 height 27
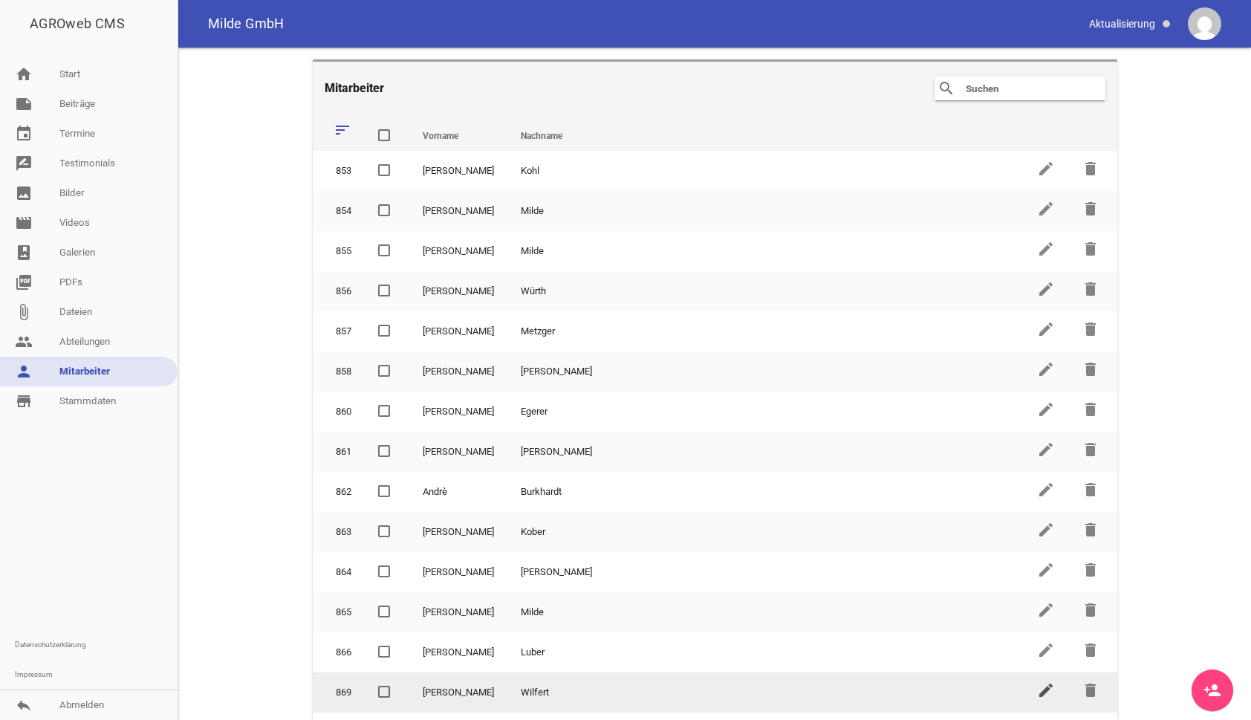
click at [1037, 687] on icon "edit" at bounding box center [1046, 690] width 18 height 18
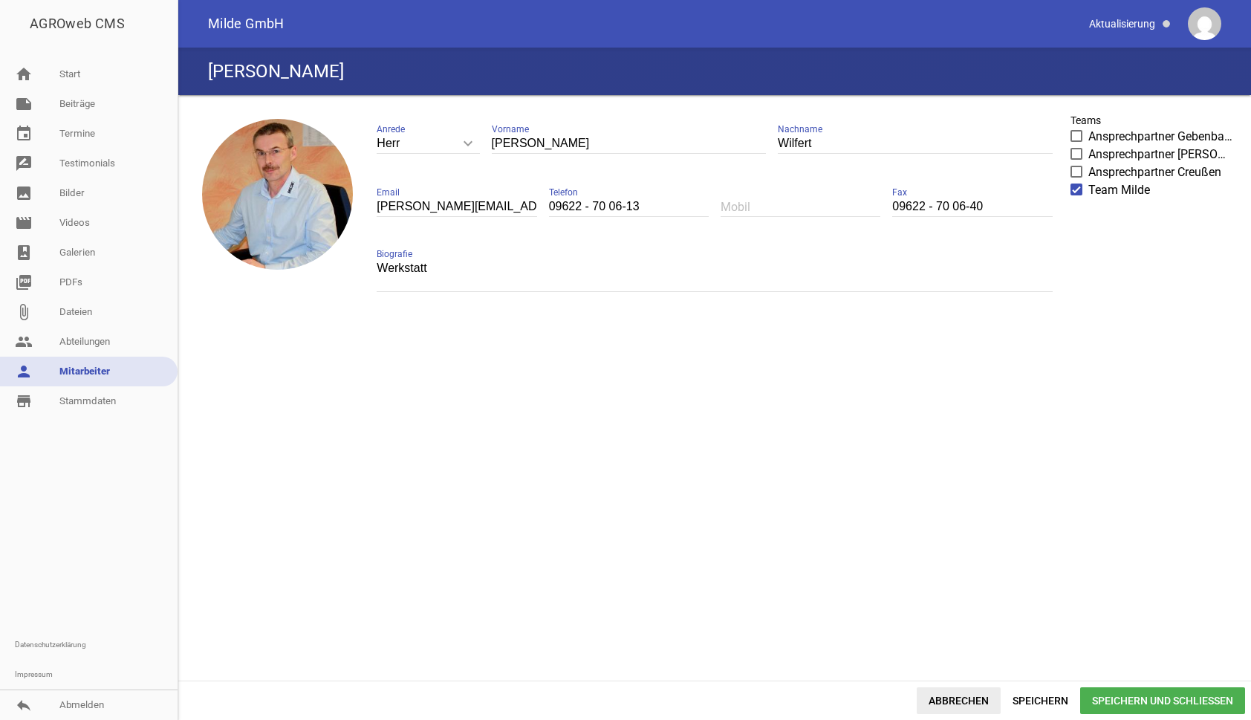
click at [967, 703] on span "Abbrechen" at bounding box center [959, 700] width 84 height 27
